Goal: Task Accomplishment & Management: Complete application form

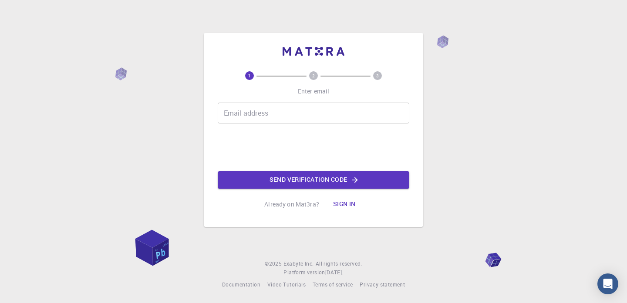
click at [294, 106] on input "Email address" at bounding box center [313, 113] width 191 height 21
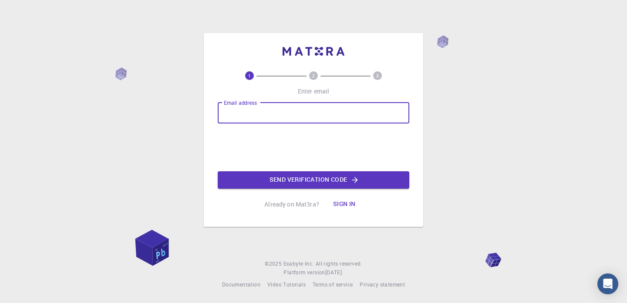
type input "durreynayab08@gmail.com"
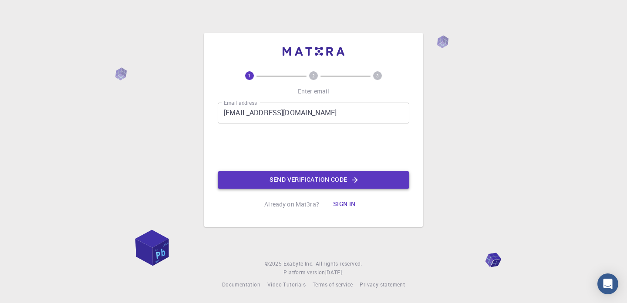
click at [294, 179] on button "Send verification code" at bounding box center [313, 179] width 191 height 17
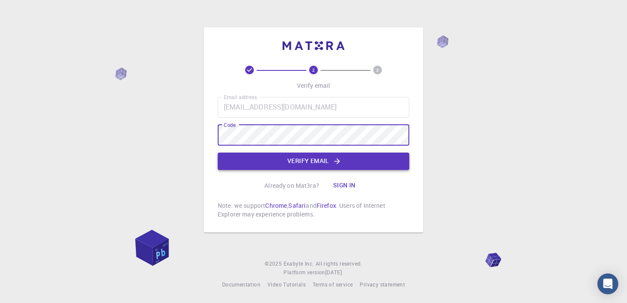
click at [278, 169] on button "Verify email" at bounding box center [313, 161] width 191 height 17
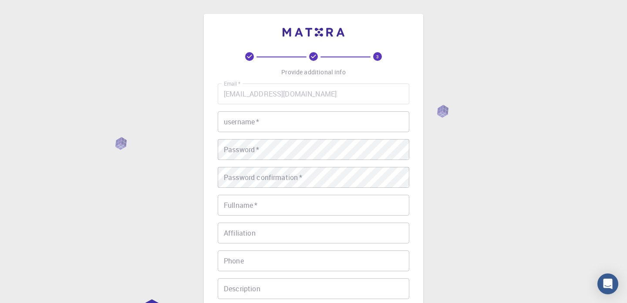
click at [290, 121] on input "username   *" at bounding box center [313, 121] width 191 height 21
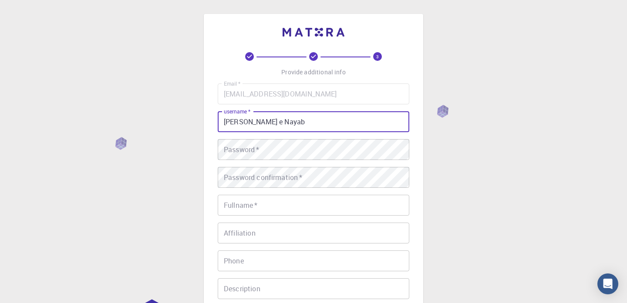
type input "Durr e Nayab"
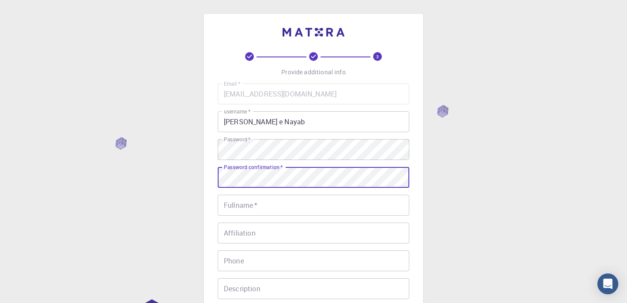
click at [243, 204] on div "Fullname   * Fullname   *" at bounding box center [313, 205] width 191 height 21
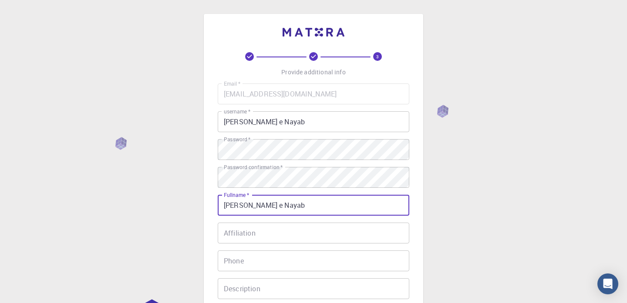
type input "Durr e Nayab"
click at [250, 237] on div "Affiliation Affiliation" at bounding box center [313, 233] width 191 height 21
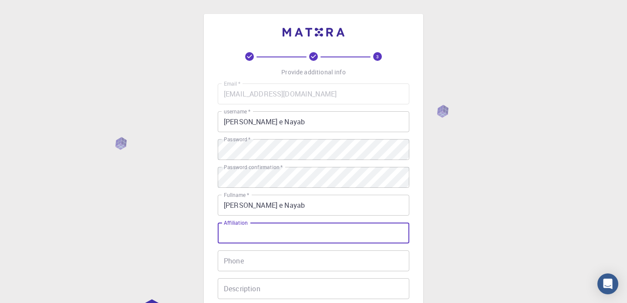
click at [250, 262] on input "Phone" at bounding box center [313, 261] width 191 height 21
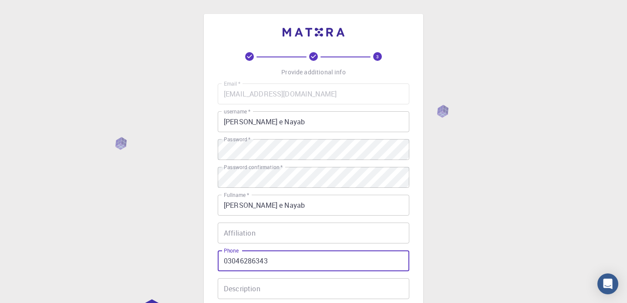
type input "03046286343"
click at [282, 236] on input "Affiliation" at bounding box center [313, 233] width 191 height 21
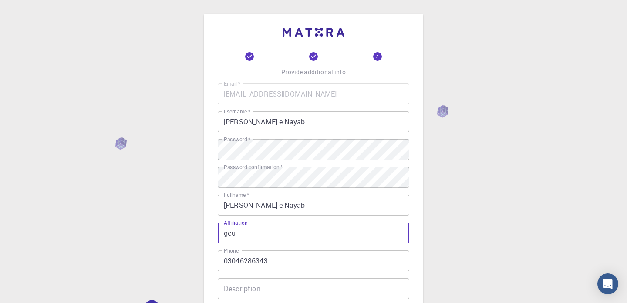
type input "gcu"
click at [478, 196] on div "3 Provide additional info Email   * durreynayab08@gmail.com Email   * username …" at bounding box center [313, 221] width 627 height 443
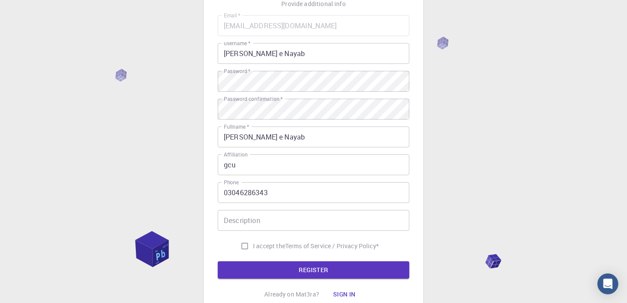
scroll to position [70, 0]
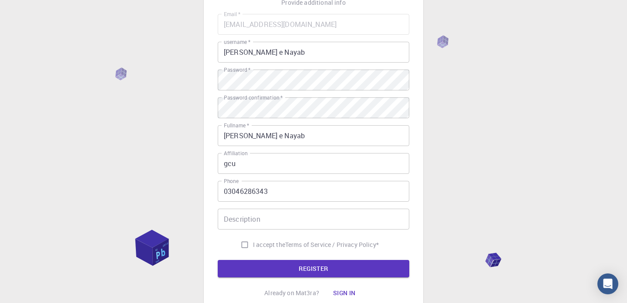
click at [270, 219] on input "Description" at bounding box center [313, 219] width 191 height 21
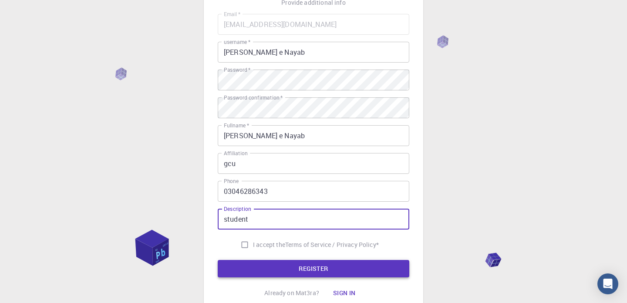
type input "student"
click at [256, 262] on button "REGISTER" at bounding box center [313, 268] width 191 height 17
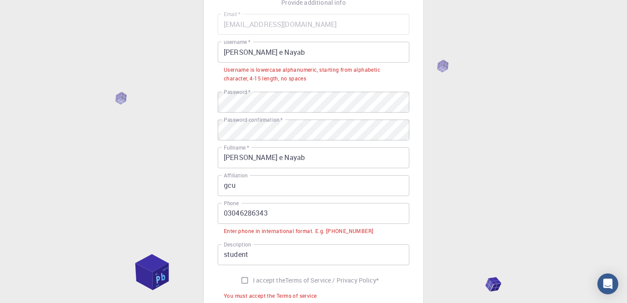
click at [226, 214] on input "03046286343" at bounding box center [313, 213] width 191 height 21
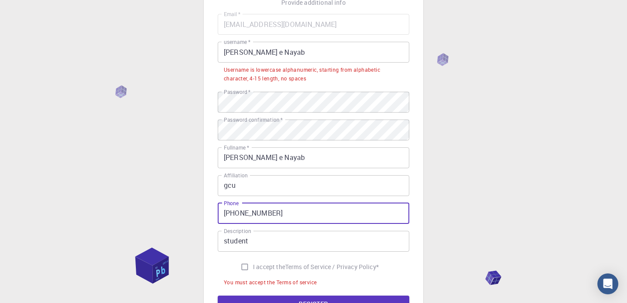
type input "+923046286343"
click at [282, 50] on input "Durr e Nayab" at bounding box center [313, 52] width 191 height 21
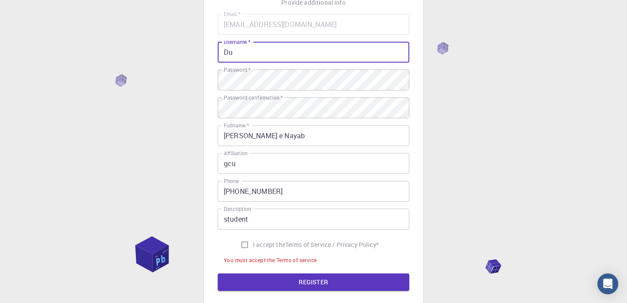
type input "D"
type input "durrenayab"
click at [242, 245] on input "I accept the Terms of Service / Privacy Policy *" at bounding box center [244, 245] width 17 height 17
checkbox input "true"
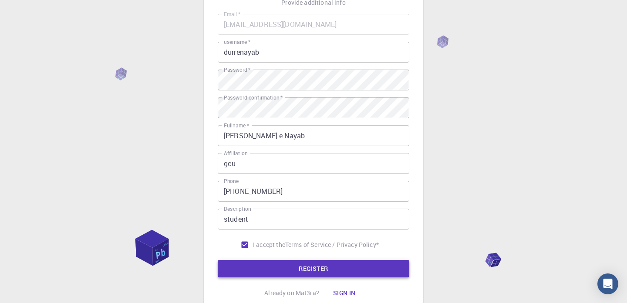
click at [265, 272] on button "REGISTER" at bounding box center [313, 268] width 191 height 17
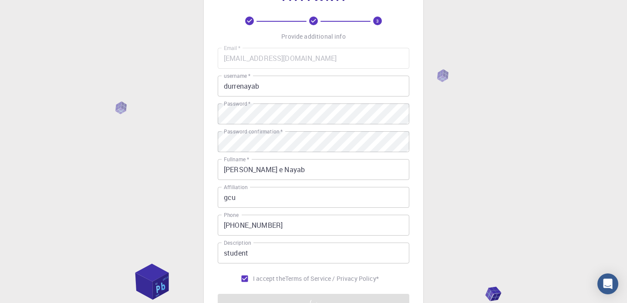
scroll to position [35, 0]
click at [555, 166] on div "3 Provide additional info Email   * durreynayab08@gmail.com Email   * username …" at bounding box center [313, 186] width 627 height 443
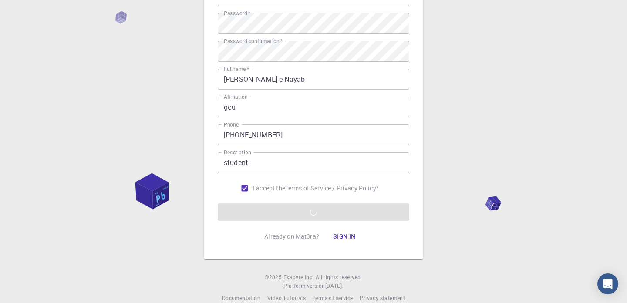
scroll to position [140, 0]
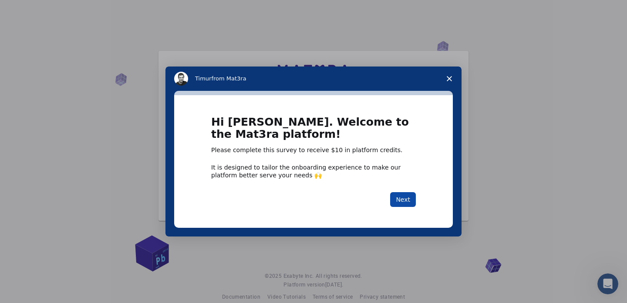
click at [406, 201] on button "Next" at bounding box center [403, 199] width 26 height 15
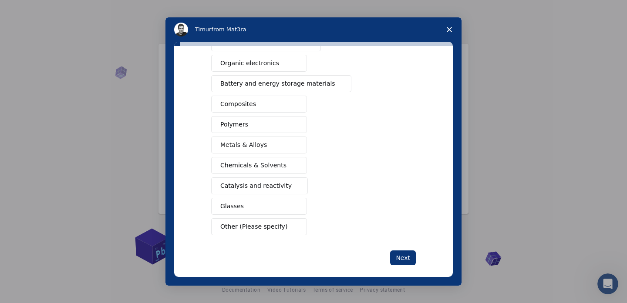
scroll to position [117, 0]
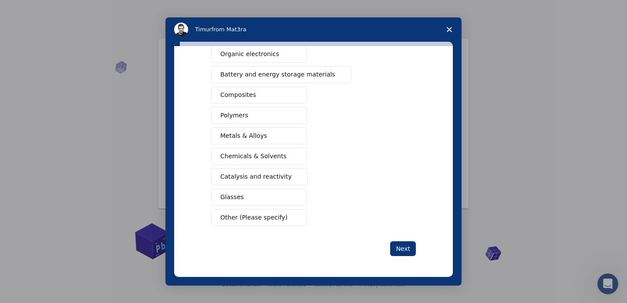
click at [257, 216] on span "Other (Please specify)" at bounding box center [253, 217] width 67 height 9
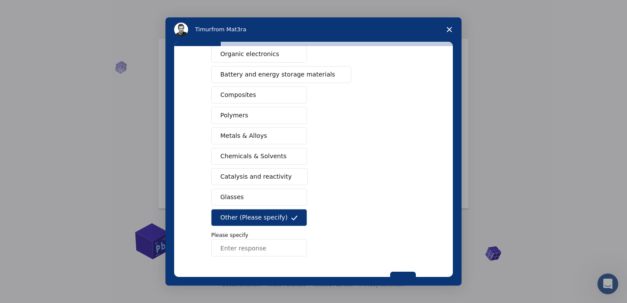
click at [258, 252] on input "Enter response" at bounding box center [259, 247] width 96 height 17
type input "hydrogen economy for refineries, reforming, hydrocracking, hydrotreating, isome…"
click at [402, 233] on p "Please specify" at bounding box center [313, 235] width 205 height 8
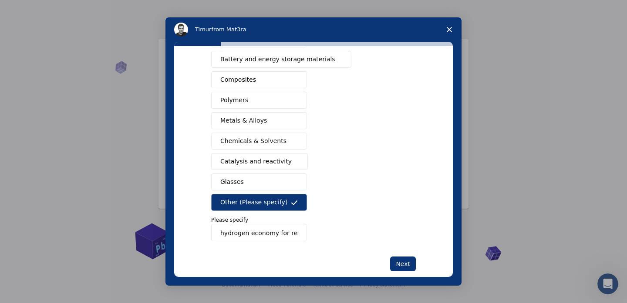
scroll to position [134, 0]
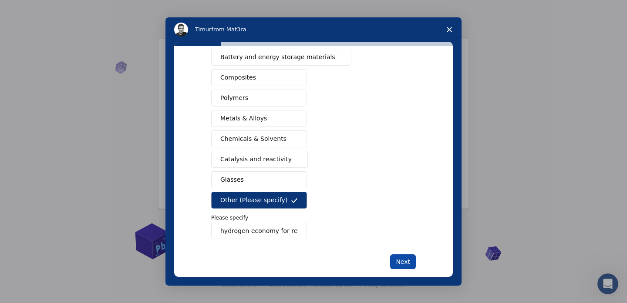
click at [401, 255] on button "Next" at bounding box center [403, 262] width 26 height 15
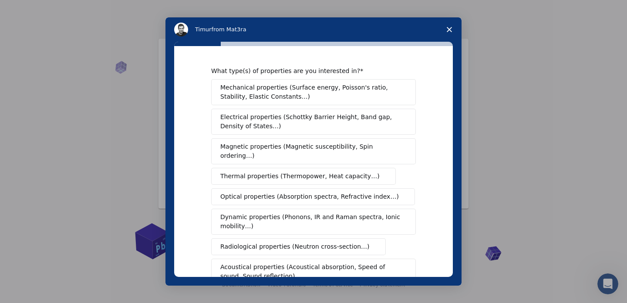
click at [432, 158] on div "What type(s) of properties are you interested in? Mechanical properties (Surfac…" at bounding box center [313, 161] width 278 height 231
click at [424, 176] on div "What type(s) of properties are you interested in? Mechanical properties (Surfac…" at bounding box center [313, 161] width 278 height 231
click at [453, 183] on div "What type(s) of properties are you interested in? Mechanical properties (Surfac…" at bounding box center [313, 164] width 296 height 244
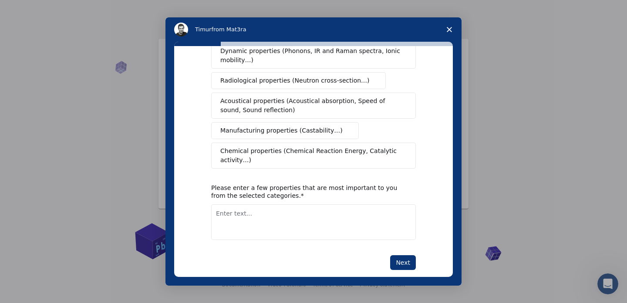
scroll to position [171, 0]
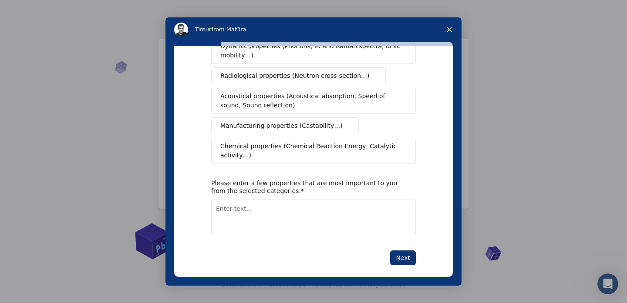
click at [305, 200] on textarea "Enter text..." at bounding box center [313, 218] width 205 height 36
type textarea "all their characteristics pros and cons"
click at [399, 251] on button "Next" at bounding box center [403, 258] width 26 height 15
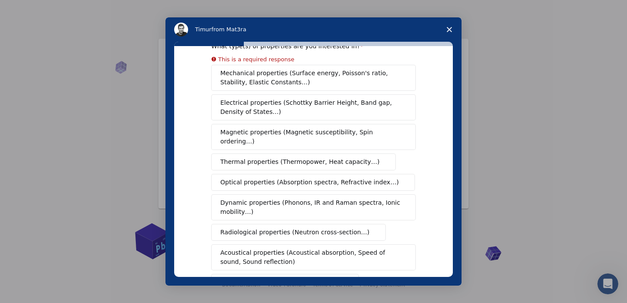
scroll to position [0, 0]
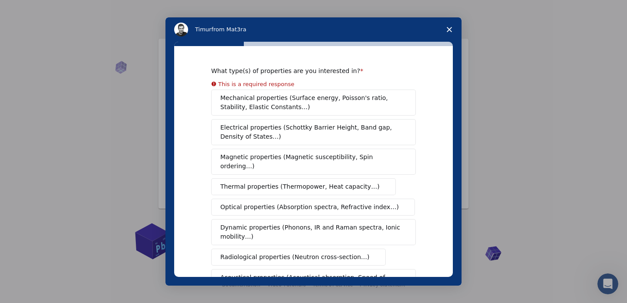
click at [304, 108] on div "Mechanical properties (Surface energy, Poisson's ratio, Stability, Elastic Cons…" at bounding box center [313, 218] width 205 height 256
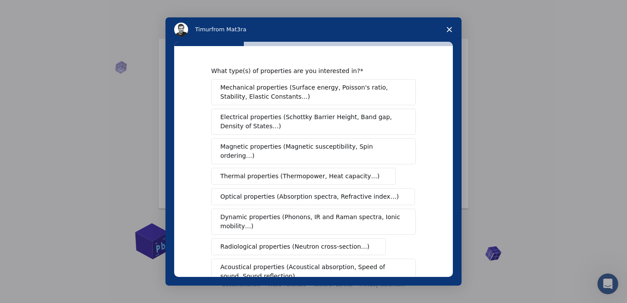
scroll to position [171, 0]
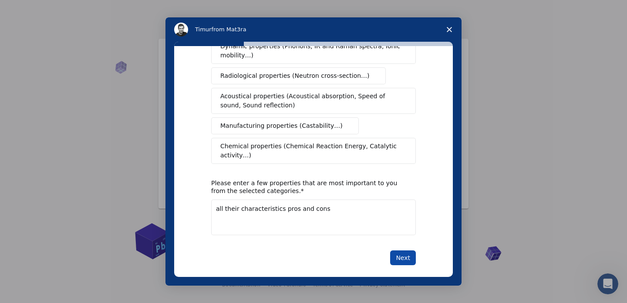
click at [399, 252] on button "Next" at bounding box center [403, 258] width 26 height 15
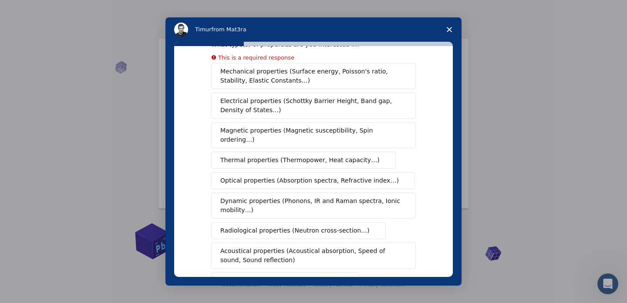
scroll to position [0, 0]
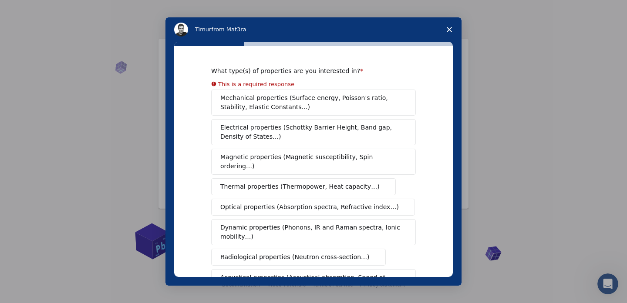
click at [260, 103] on button "Mechanical properties (Surface energy, Poisson's ratio, Stability, Elastic Cons…" at bounding box center [313, 103] width 205 height 26
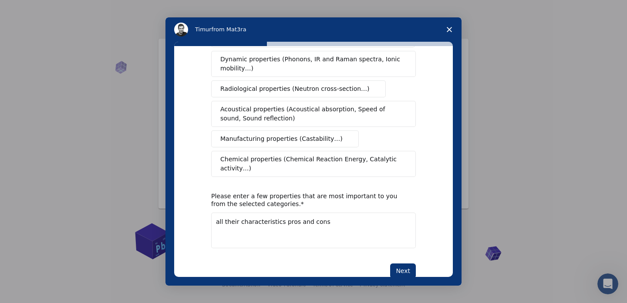
scroll to position [171, 0]
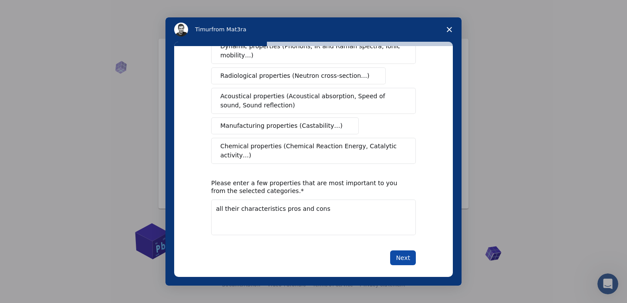
click at [403, 253] on button "Next" at bounding box center [403, 258] width 26 height 15
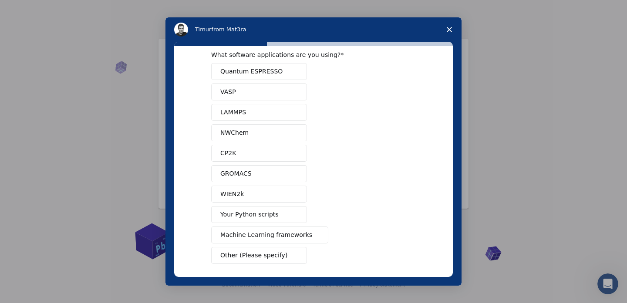
scroll to position [0, 0]
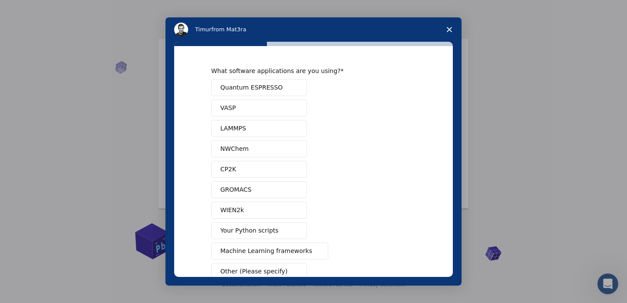
click at [249, 150] on button "NWChem" at bounding box center [259, 149] width 96 height 17
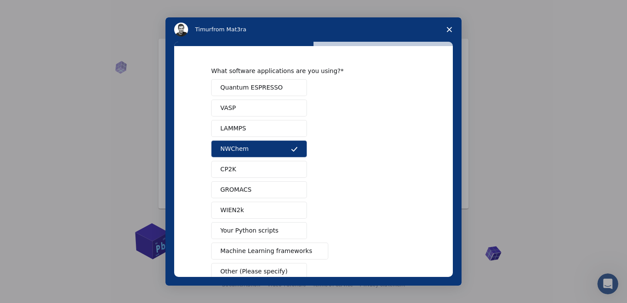
scroll to position [54, 0]
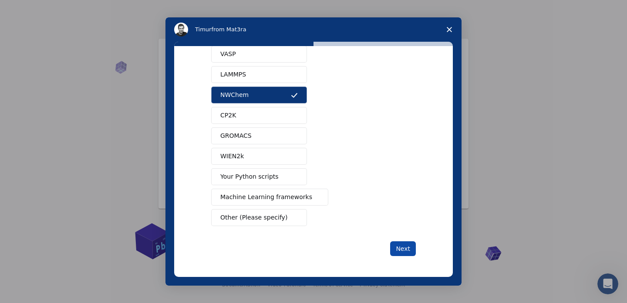
click at [403, 252] on button "Next" at bounding box center [403, 249] width 26 height 15
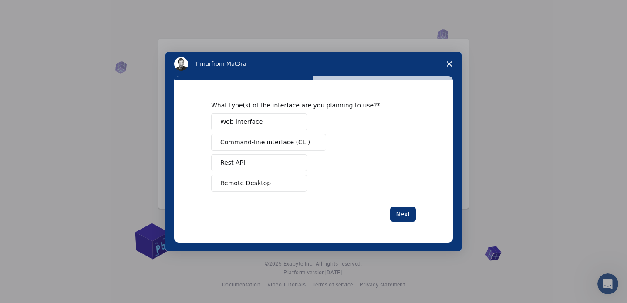
scroll to position [0, 0]
click at [278, 121] on button "Web interface" at bounding box center [259, 122] width 96 height 17
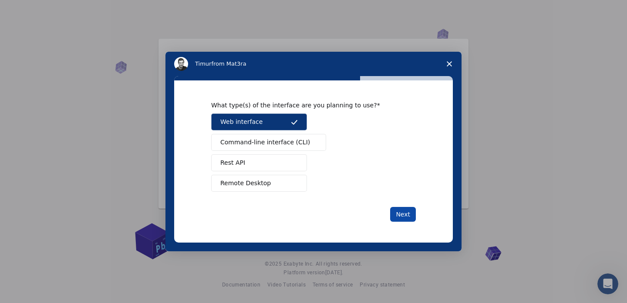
click at [396, 212] on button "Next" at bounding box center [403, 214] width 26 height 15
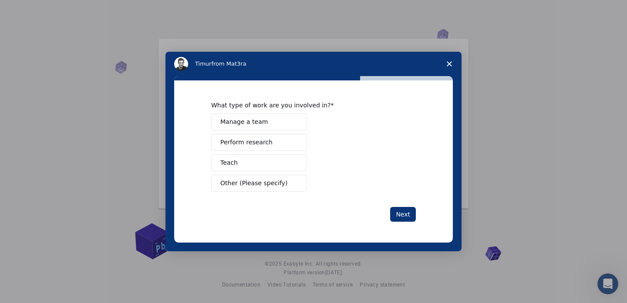
click at [285, 148] on button "Perform research" at bounding box center [259, 142] width 96 height 17
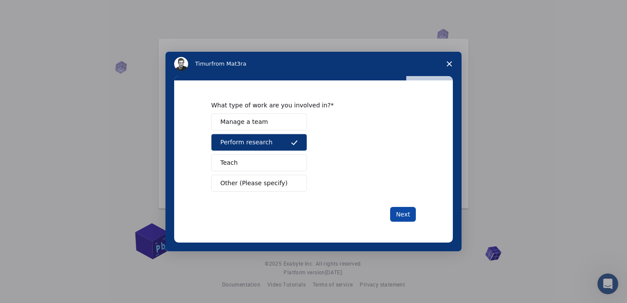
click at [402, 215] on button "Next" at bounding box center [403, 214] width 26 height 15
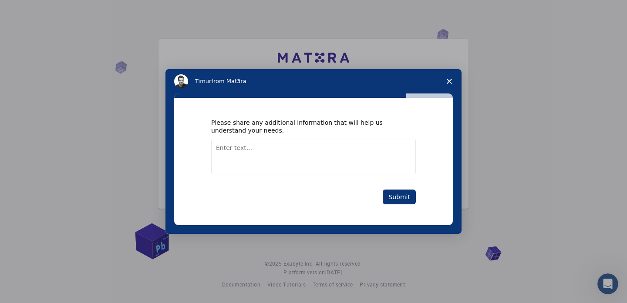
click at [258, 152] on textarea "Enter text..." at bounding box center [313, 157] width 205 height 36
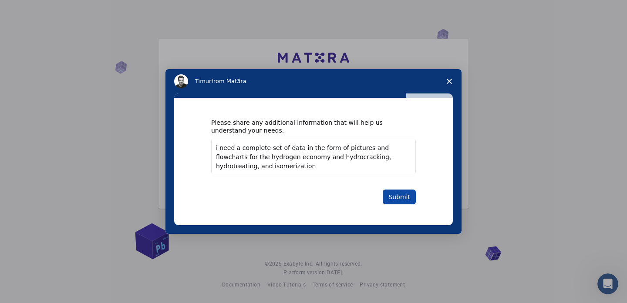
type textarea "i need a complete set of data in the form of pictures and flowcharts for the hy…"
click at [395, 195] on button "Submit" at bounding box center [398, 197] width 33 height 15
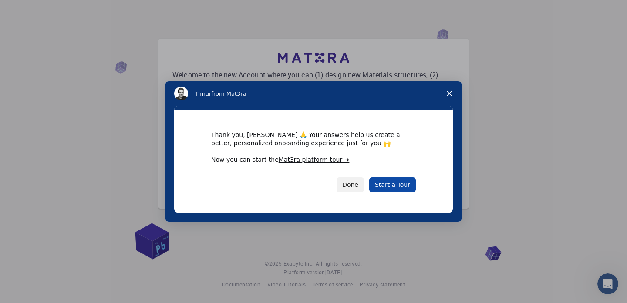
click at [392, 187] on link "Start a Tour" at bounding box center [392, 185] width 47 height 15
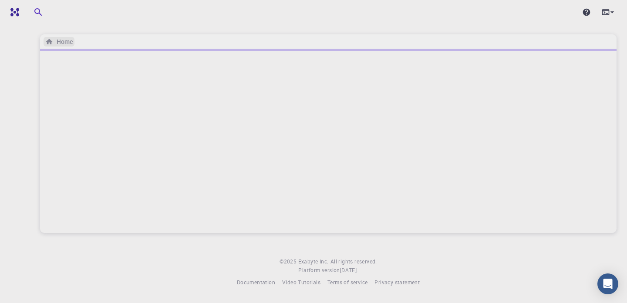
click at [52, 45] on icon "breadcrumb" at bounding box center [49, 42] width 8 height 8
click at [102, 11] on icon "button" at bounding box center [102, 12] width 10 height 10
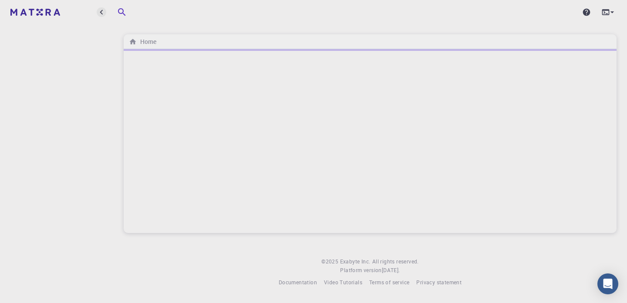
click at [102, 11] on icon "button" at bounding box center [102, 12] width 10 height 10
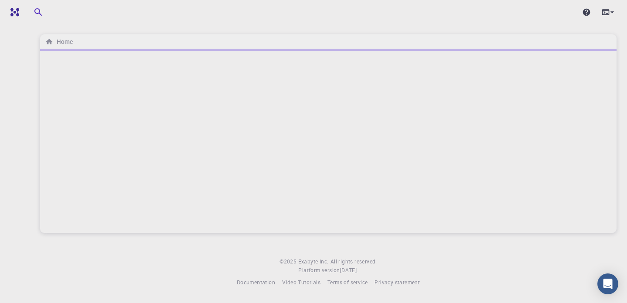
click at [187, 19] on div at bounding box center [328, 11] width 597 height 17
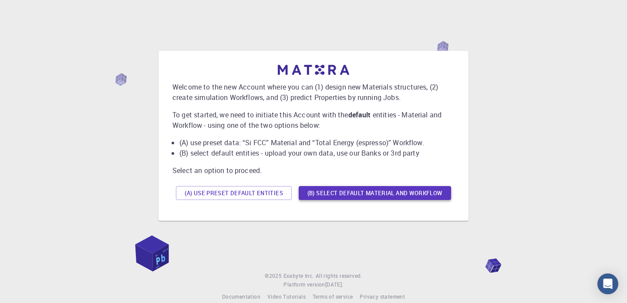
click at [332, 189] on button "(B) Select default material and workflow" at bounding box center [375, 193] width 152 height 14
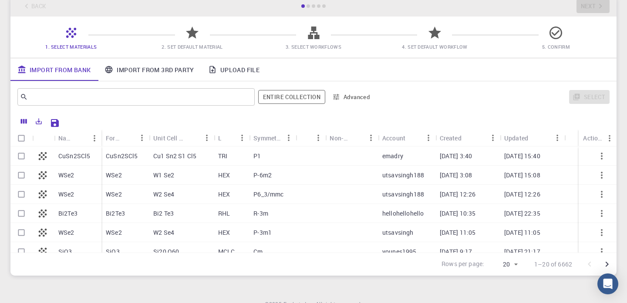
scroll to position [52, 0]
click at [315, 43] on span "3. Select Workflows" at bounding box center [313, 46] width 56 height 7
click at [317, 41] on div at bounding box center [313, 36] width 15 height 12
click at [159, 160] on div "Cu1 Sn2 S1 Cl5" at bounding box center [181, 155] width 65 height 19
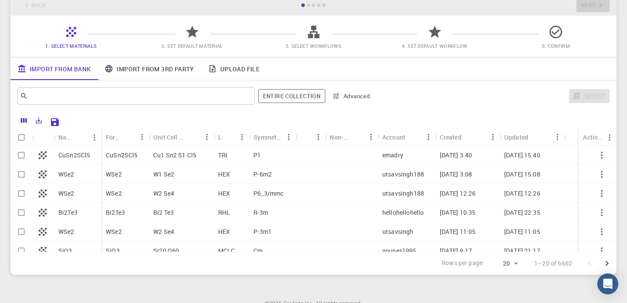
checkbox input "false"
click at [20, 153] on input "Select row" at bounding box center [21, 155] width 17 height 17
checkbox input "true"
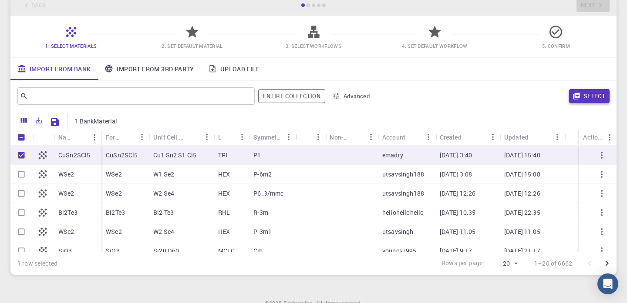
click at [578, 97] on icon "button" at bounding box center [576, 96] width 7 height 7
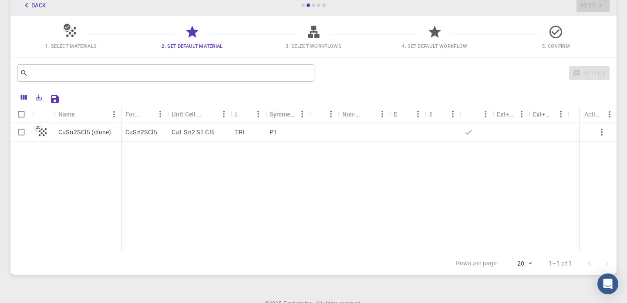
click at [309, 39] on icon at bounding box center [313, 31] width 15 height 15
click at [83, 35] on span "1. Select Materials" at bounding box center [71, 40] width 114 height 20
click at [170, 129] on div "Cu1 Sn2 S1 Cl5" at bounding box center [199, 132] width 64 height 19
checkbox input "true"
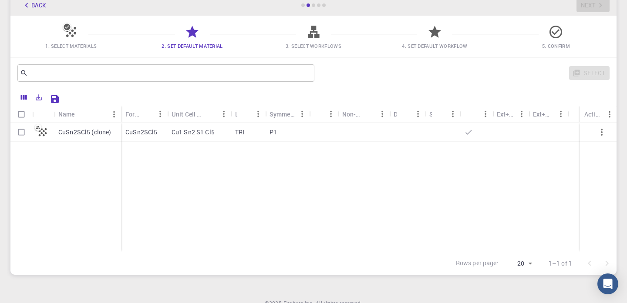
checkbox input "true"
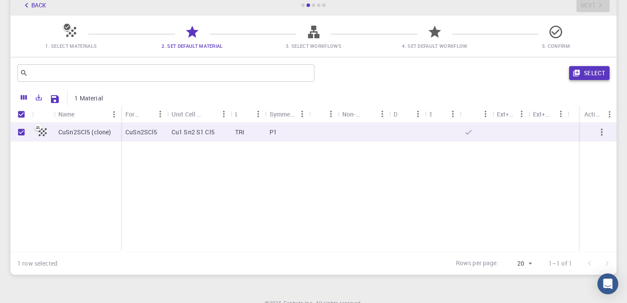
click at [585, 74] on button "Select" at bounding box center [589, 73] width 40 height 14
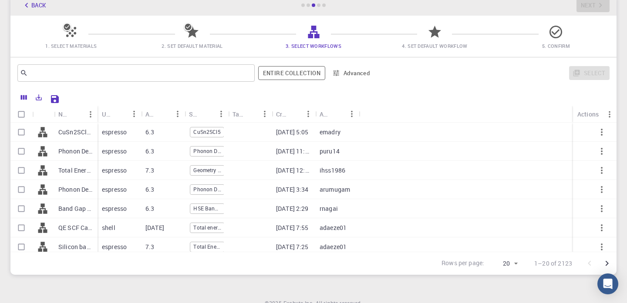
click at [22, 150] on input "Select row" at bounding box center [21, 151] width 17 height 17
checkbox input "true"
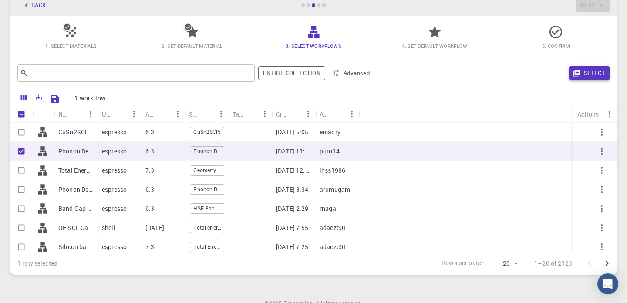
click at [594, 74] on button "Select" at bounding box center [589, 73] width 40 height 14
click at [187, 69] on input "text" at bounding box center [132, 73] width 209 height 12
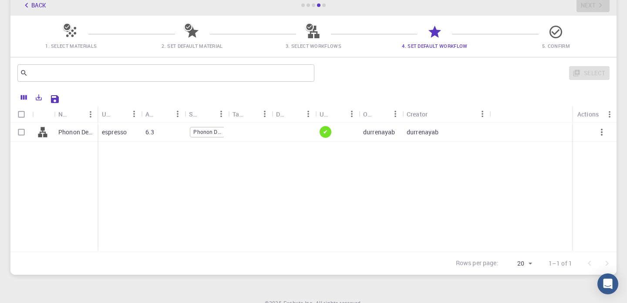
click at [25, 132] on input "Select row" at bounding box center [21, 132] width 17 height 17
checkbox input "true"
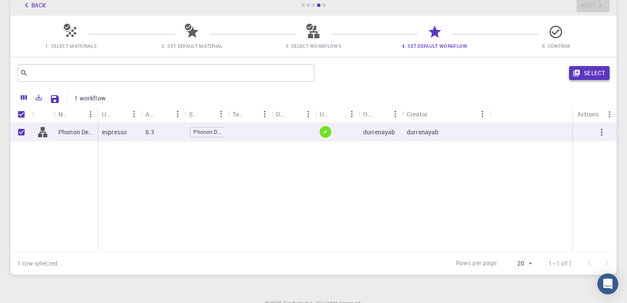
click at [600, 69] on button "Select" at bounding box center [589, 73] width 40 height 14
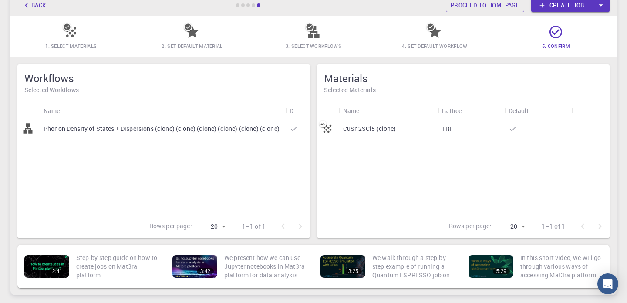
click at [564, 227] on p "1–1 of 1" at bounding box center [552, 226] width 23 height 9
click at [421, 121] on div "CuSn2SCl5 (clone)" at bounding box center [388, 128] width 99 height 19
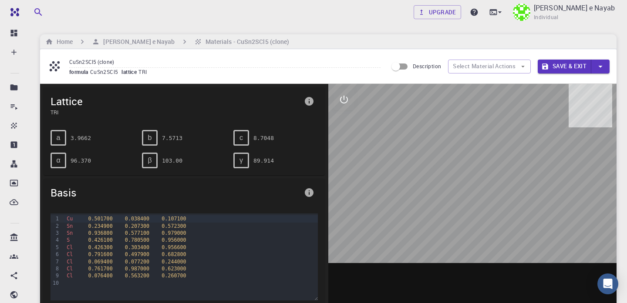
click at [434, 173] on div at bounding box center [472, 219] width 288 height 271
click at [64, 137] on div "a" at bounding box center [58, 138] width 16 height 16
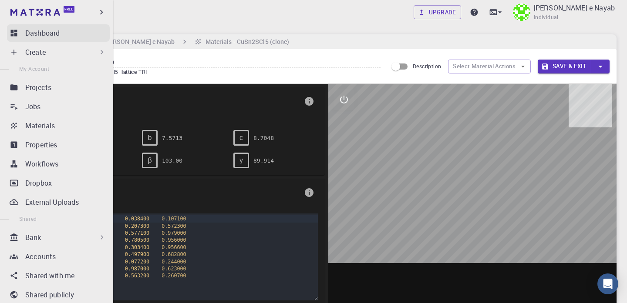
click at [12, 36] on icon at bounding box center [14, 33] width 7 height 7
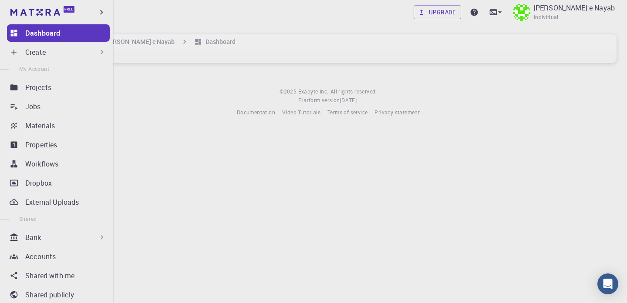
click at [32, 53] on p "Create" at bounding box center [35, 52] width 20 height 10
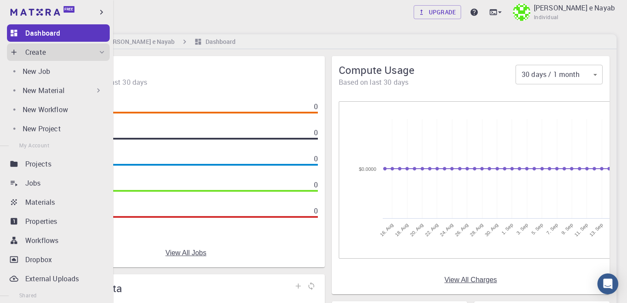
click at [42, 90] on p "New Material" at bounding box center [44, 90] width 42 height 10
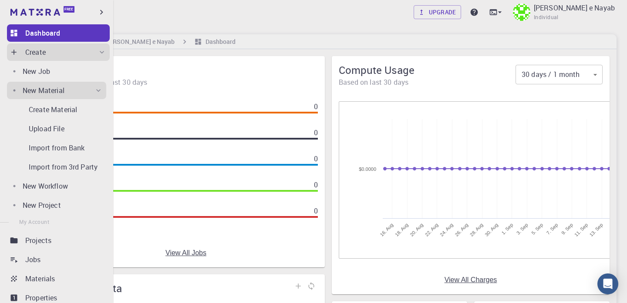
click at [58, 100] on div "Create Material Upload File Import from Bank Import from 3rd Party" at bounding box center [56, 137] width 99 height 77
click at [67, 107] on p "Create Material" at bounding box center [53, 109] width 48 height 10
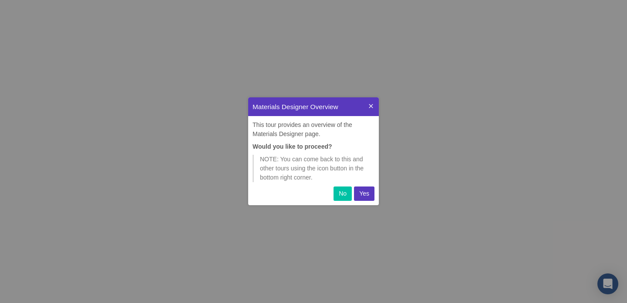
scroll to position [108, 131]
click at [362, 194] on p "Yes" at bounding box center [364, 193] width 10 height 9
